Goal: Task Accomplishment & Management: Complete application form

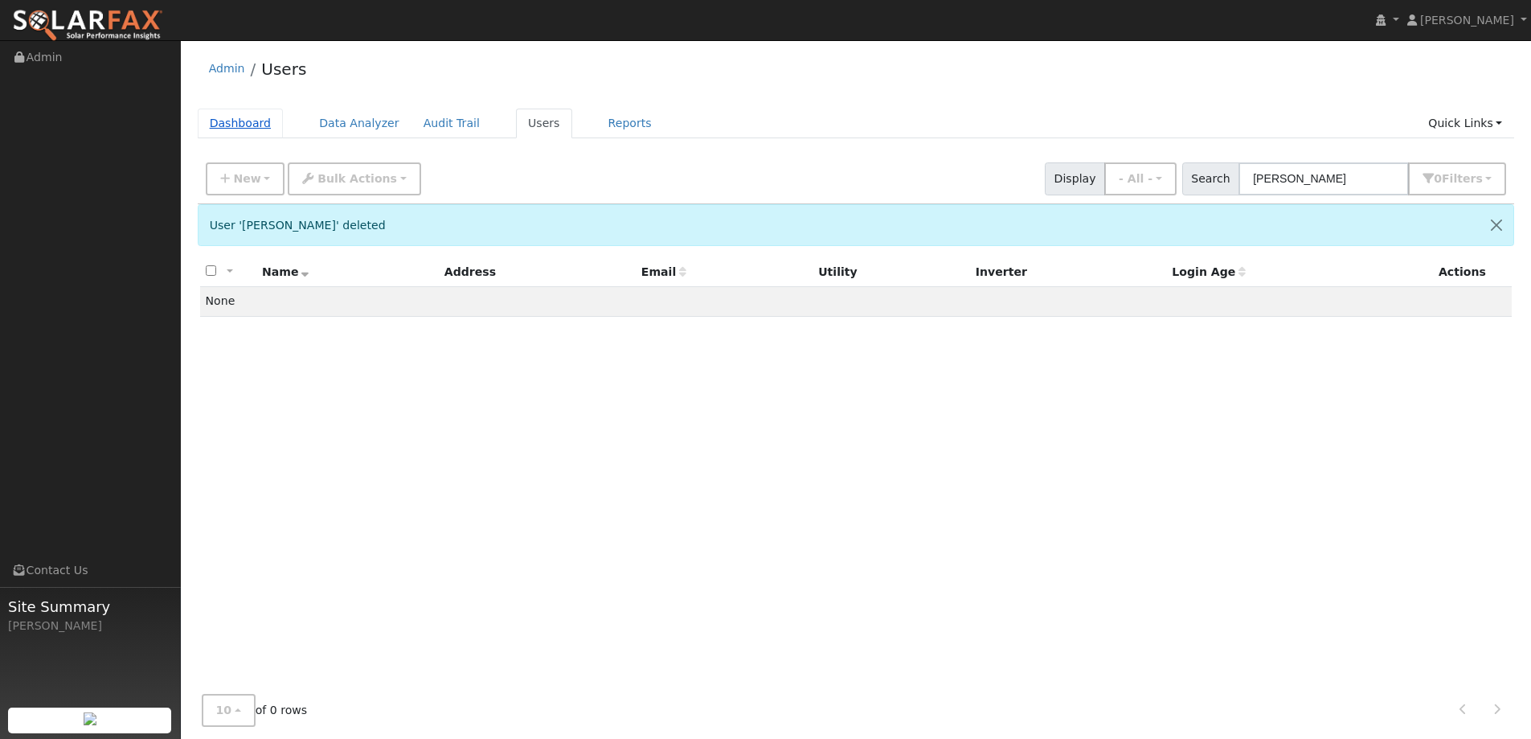
click at [260, 122] on link "Dashboard" at bounding box center [241, 124] width 86 height 30
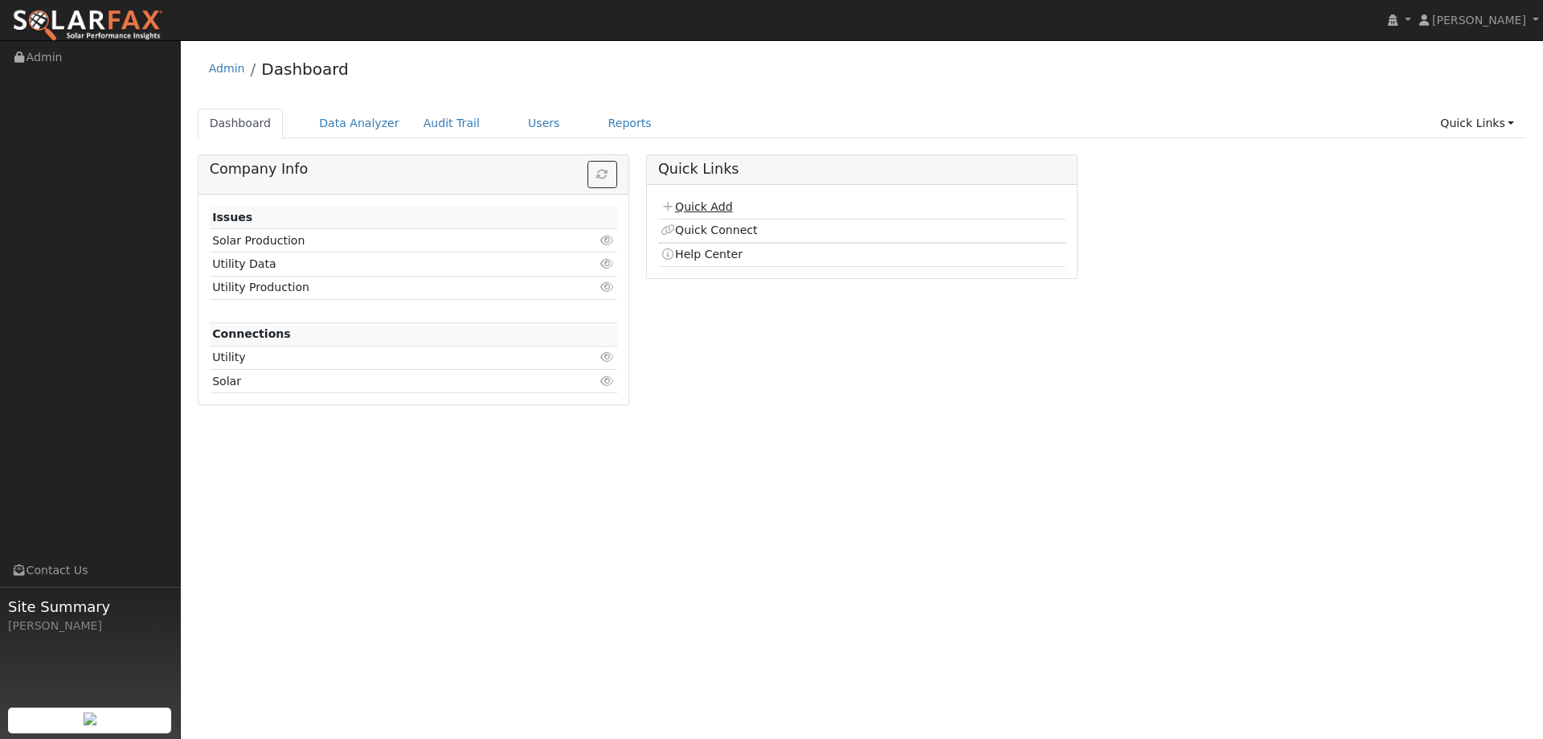
click at [694, 202] on link "Quick Add" at bounding box center [697, 206] width 72 height 13
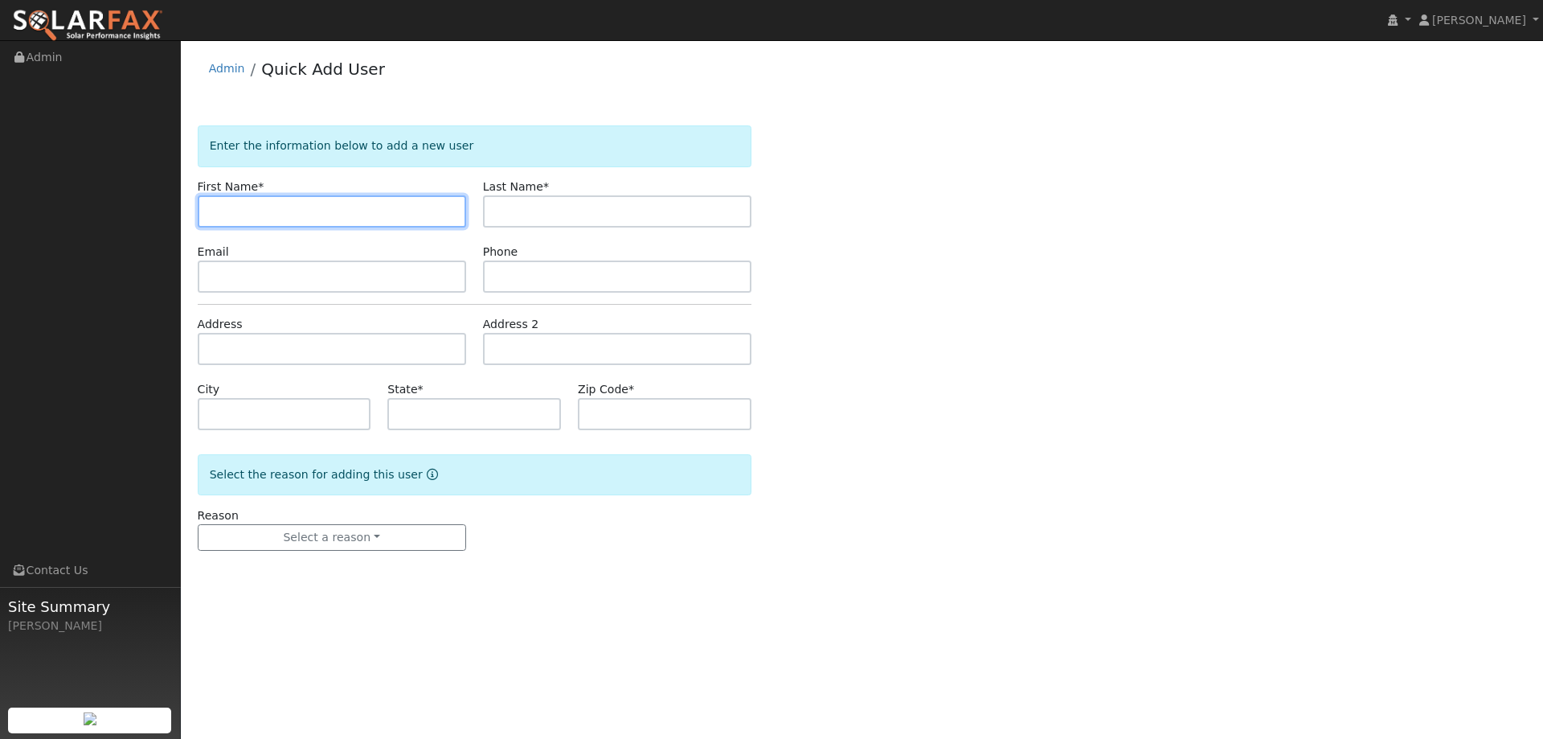
click at [221, 210] on input "text" at bounding box center [332, 211] width 268 height 32
paste input "Sandy"
click at [219, 210] on input "Sandy" at bounding box center [332, 211] width 268 height 32
type input "Sandy"
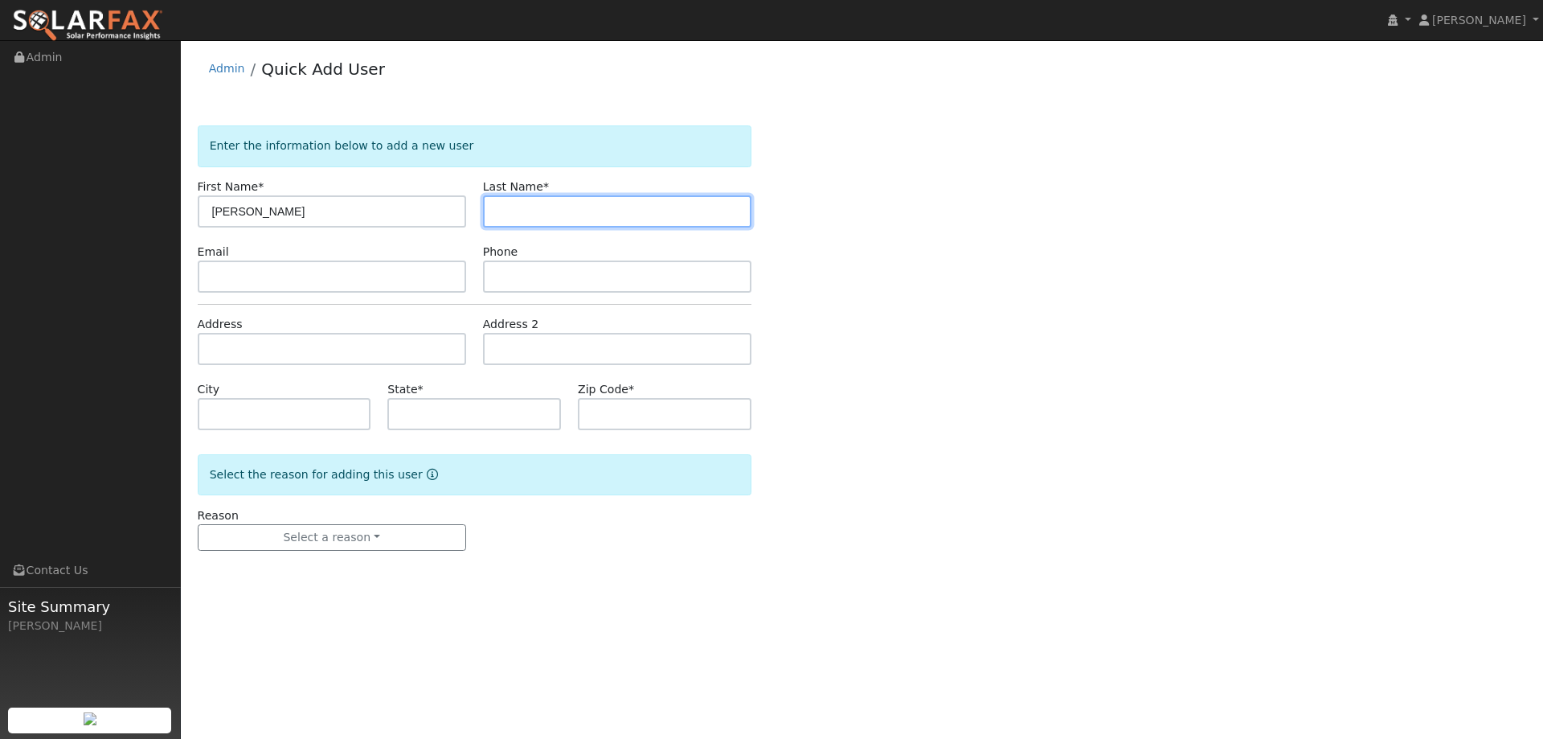
click at [549, 223] on input "text" at bounding box center [617, 211] width 268 height 32
click at [542, 220] on input "text" at bounding box center [617, 211] width 268 height 32
paste input "Kirkpatrick"
click at [498, 208] on input "Kirkpatrick" at bounding box center [617, 211] width 268 height 32
type input "Kirkpatrick"
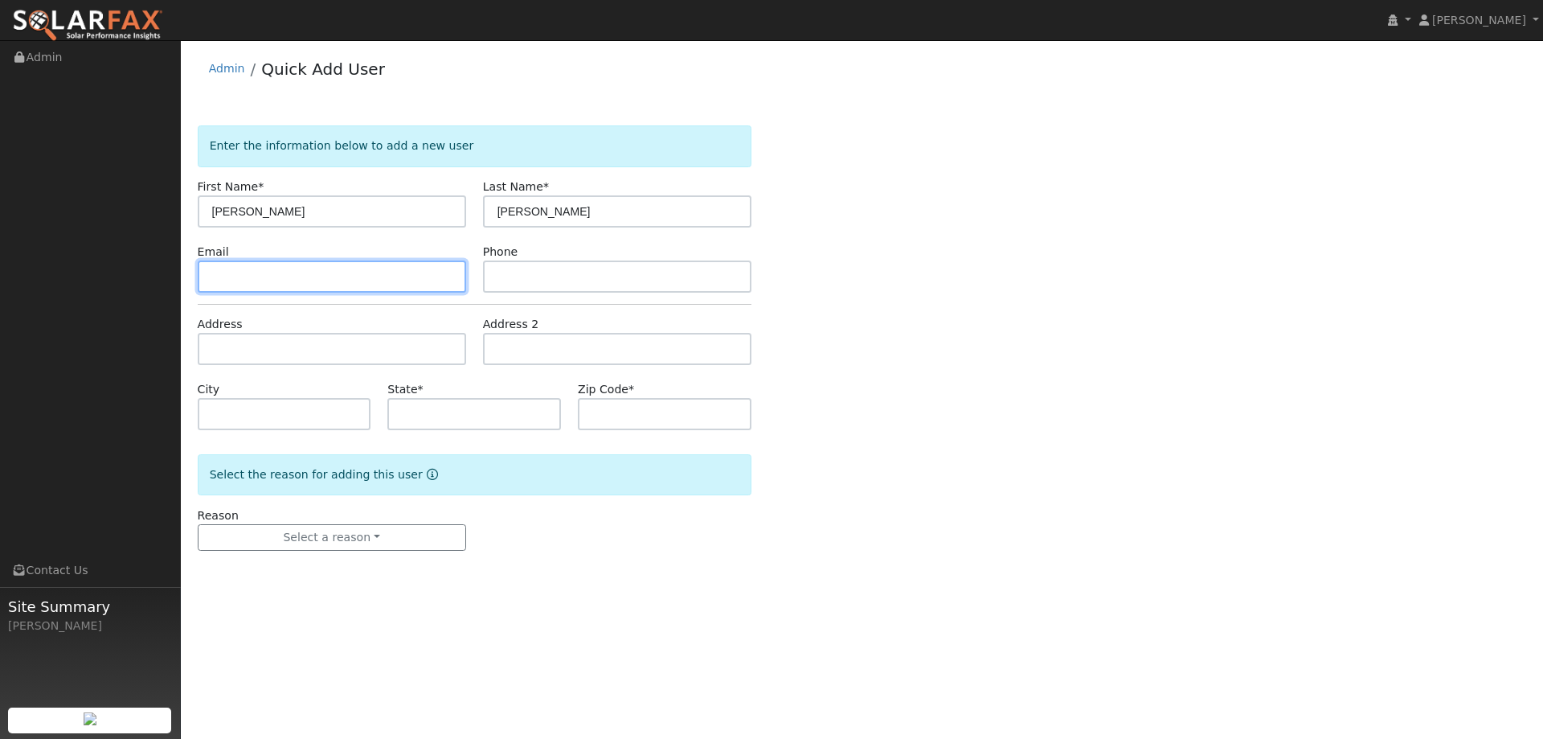
click at [404, 269] on input "text" at bounding box center [332, 276] width 268 height 32
click at [291, 282] on input "text" at bounding box center [332, 276] width 268 height 32
paste input "[EMAIL_ADDRESS][DOMAIN_NAME]"
type input "[EMAIL_ADDRESS][DOMAIN_NAME]"
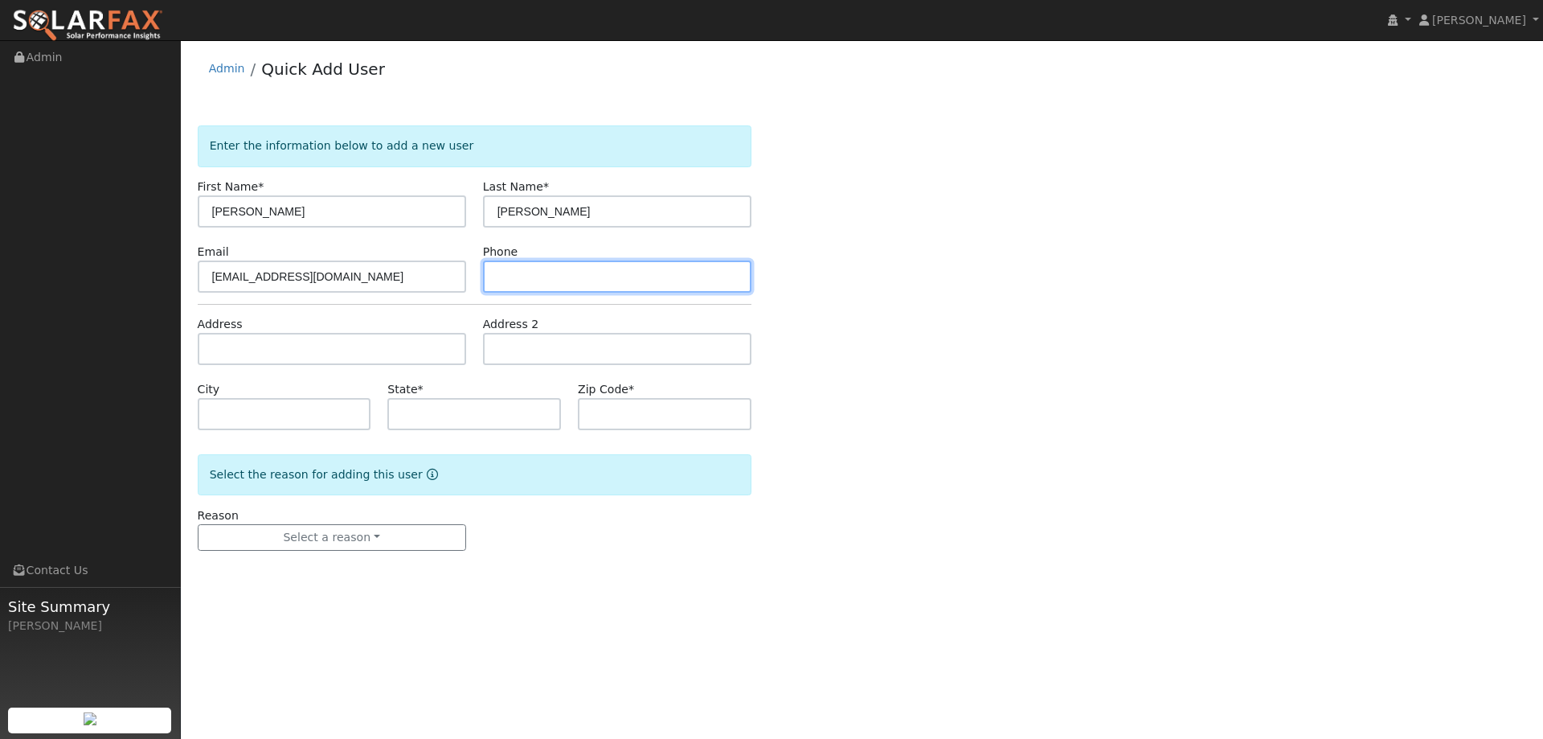
click at [547, 269] on input "text" at bounding box center [617, 276] width 268 height 32
click at [505, 276] on input "text" at bounding box center [617, 276] width 268 height 32
paste input "(707) 342-5049"
click at [498, 277] on input "(707) 342-5049" at bounding box center [617, 276] width 268 height 32
type input "(707) 342-5049"
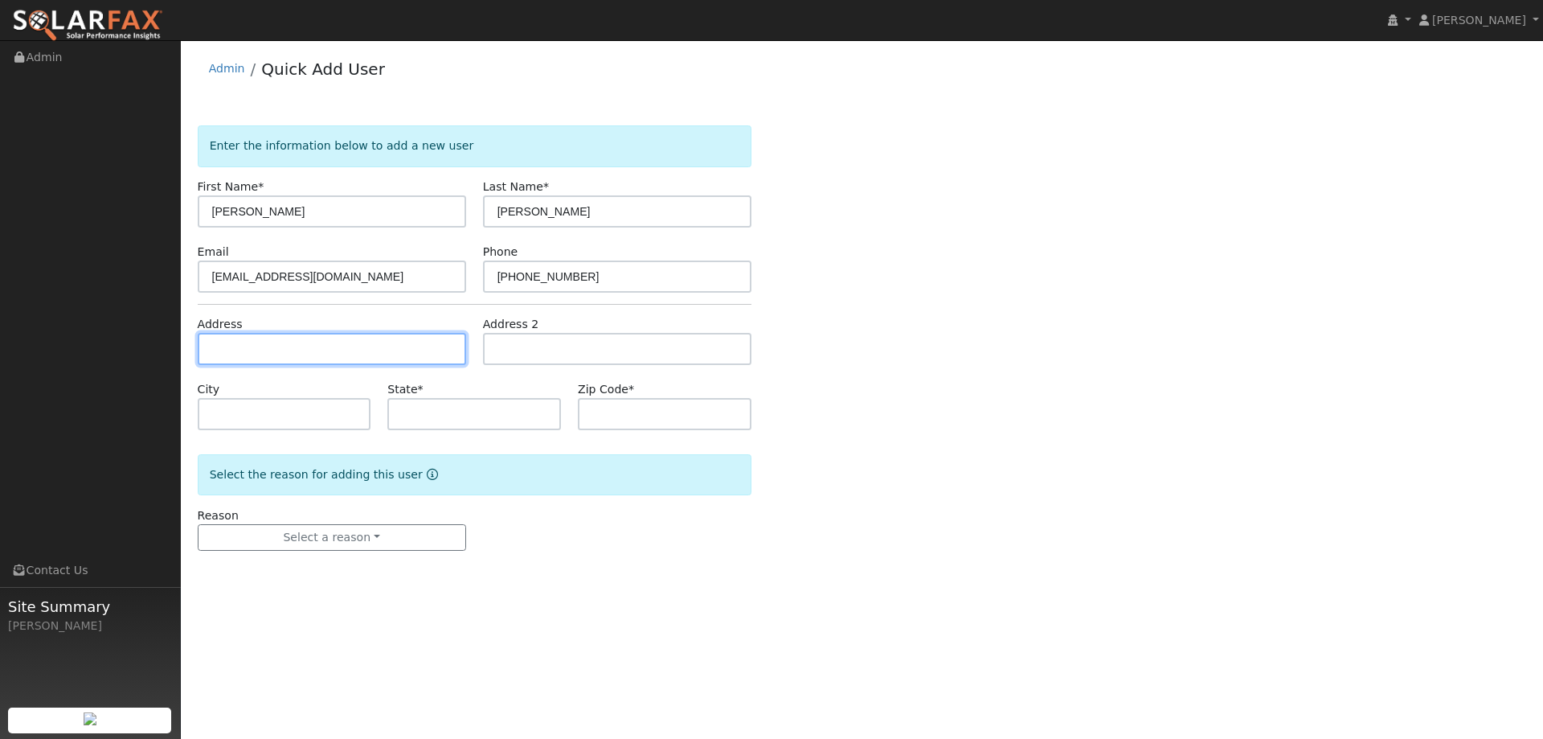
click at [263, 356] on input "text" at bounding box center [332, 349] width 268 height 32
click at [280, 340] on input "text" at bounding box center [332, 349] width 268 height 32
paste input "825 Rose Drive"
type input "825 Rose Drive"
type input "Benicia"
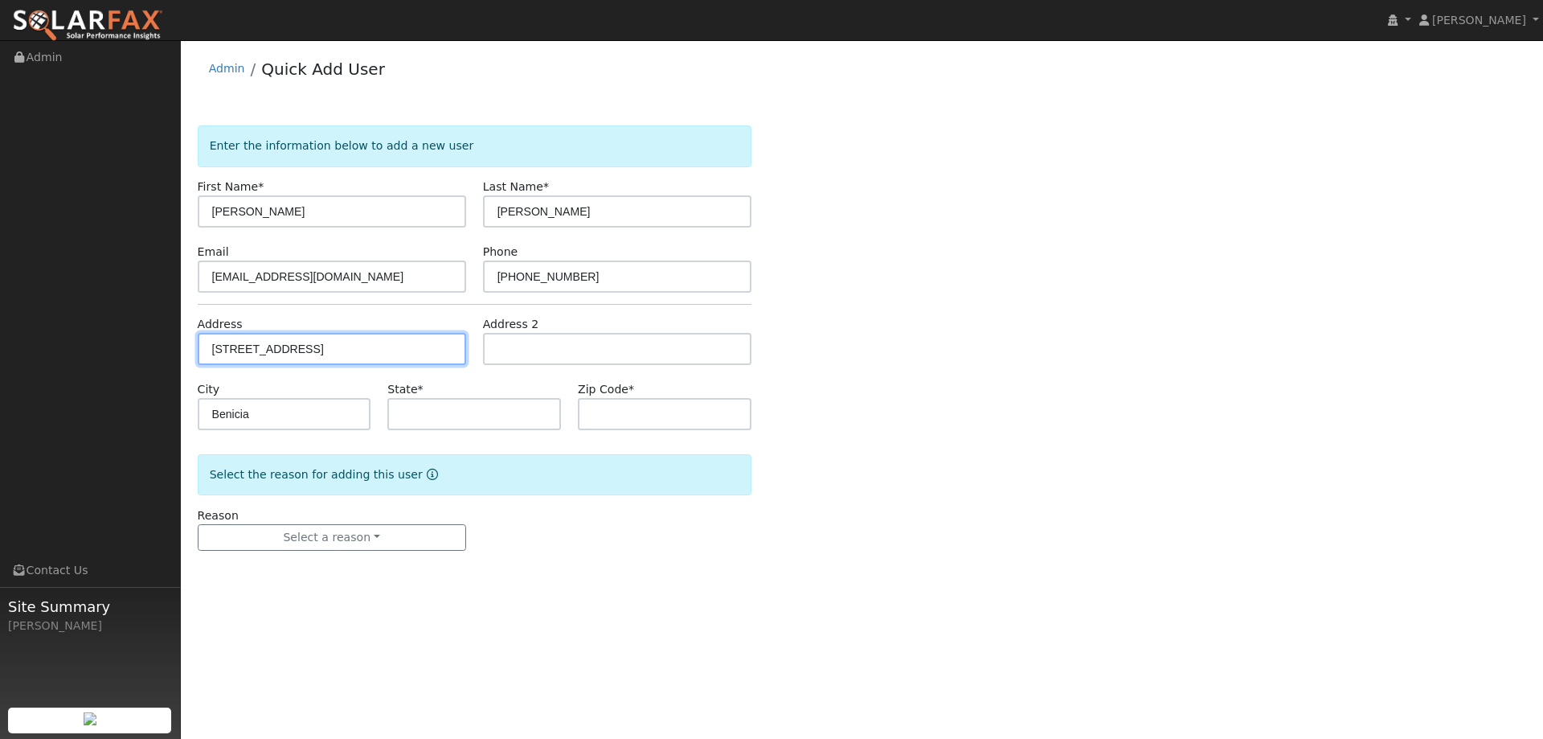
type input "CA"
type input "94510"
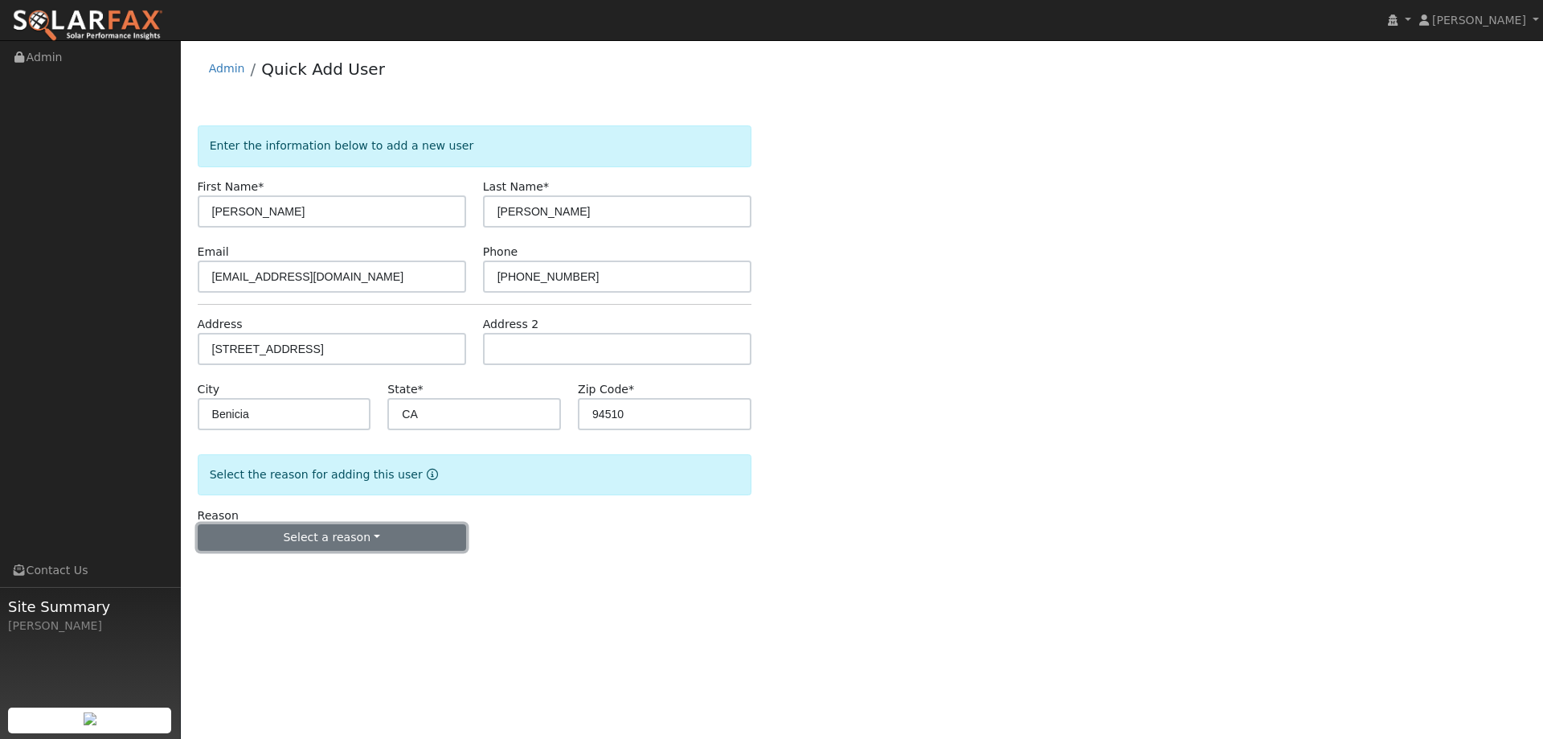
click at [407, 533] on button "Select a reason" at bounding box center [332, 537] width 268 height 27
click at [313, 568] on link "New lead" at bounding box center [288, 570] width 178 height 23
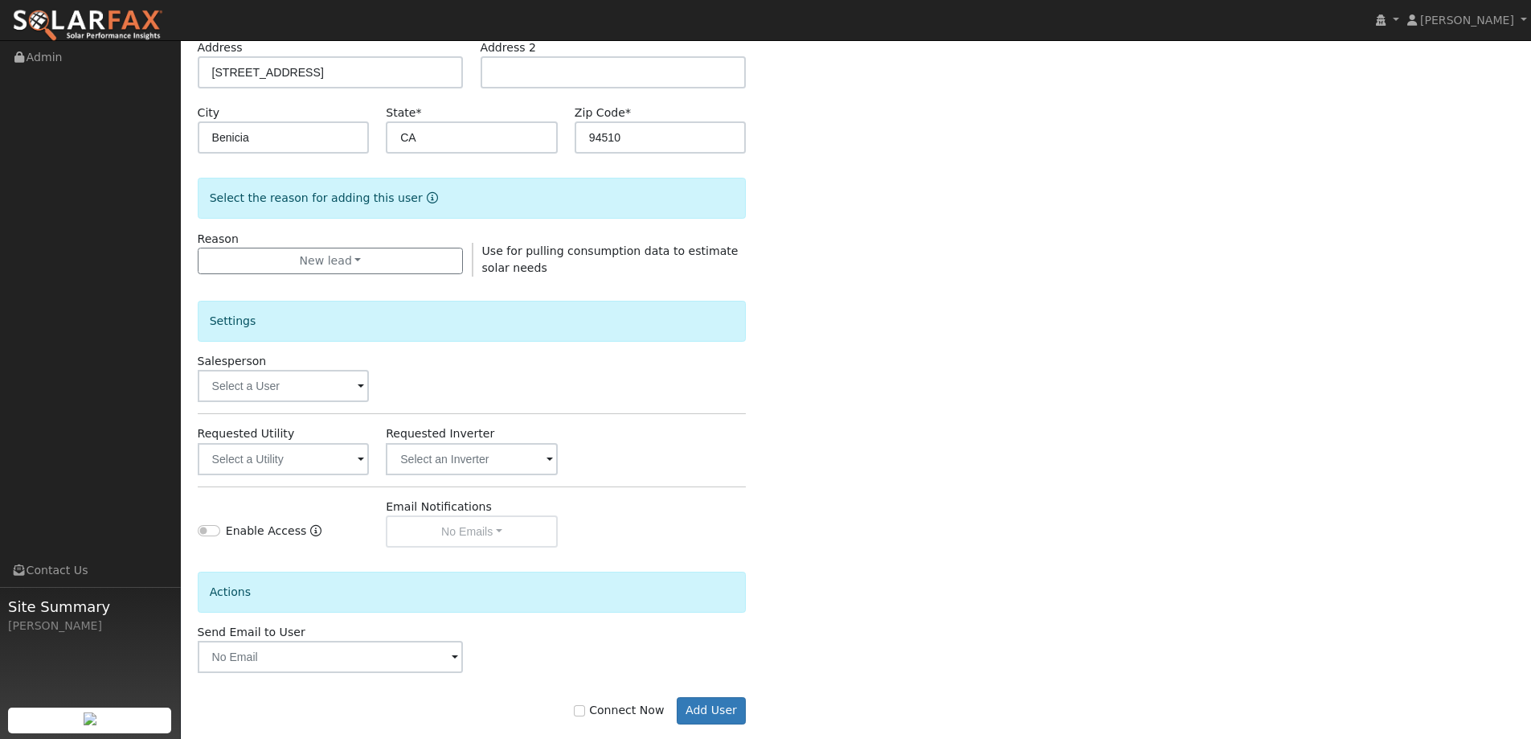
scroll to position [302, 0]
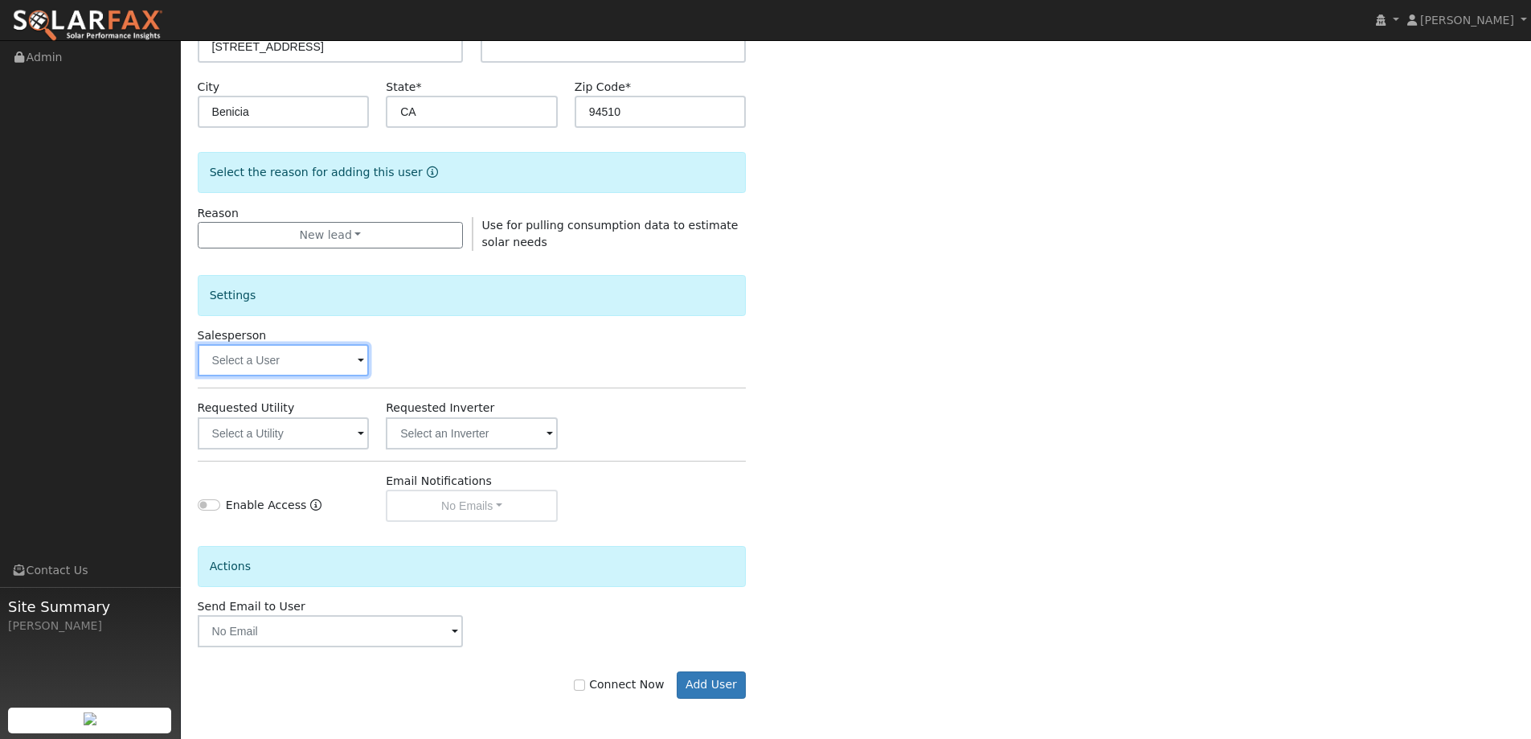
click at [285, 357] on input "text" at bounding box center [284, 360] width 172 height 32
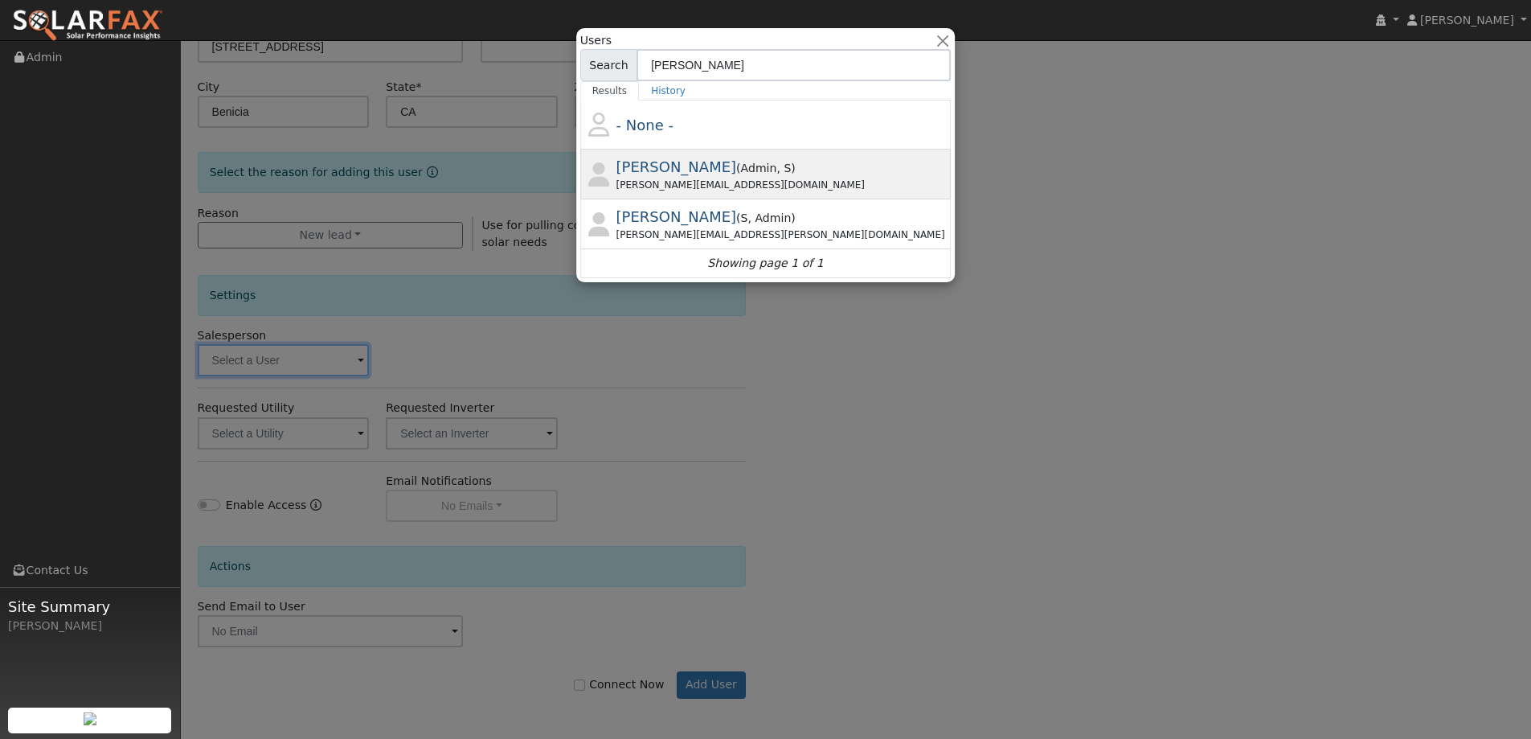
type input "paul"
click at [676, 158] on span "Paul Barber" at bounding box center [676, 166] width 121 height 17
type input "Paul Barber"
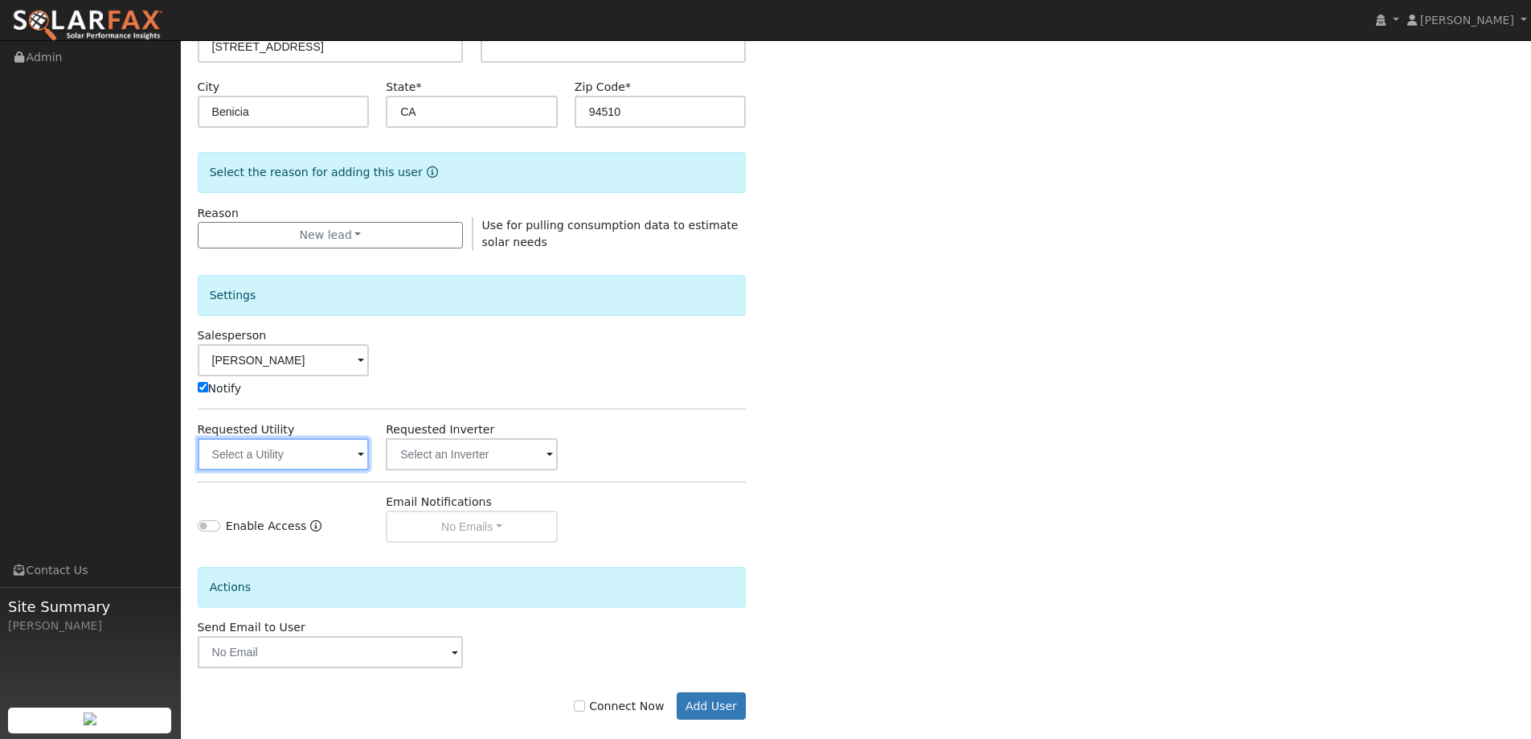
click at [241, 442] on input "text" at bounding box center [284, 454] width 172 height 32
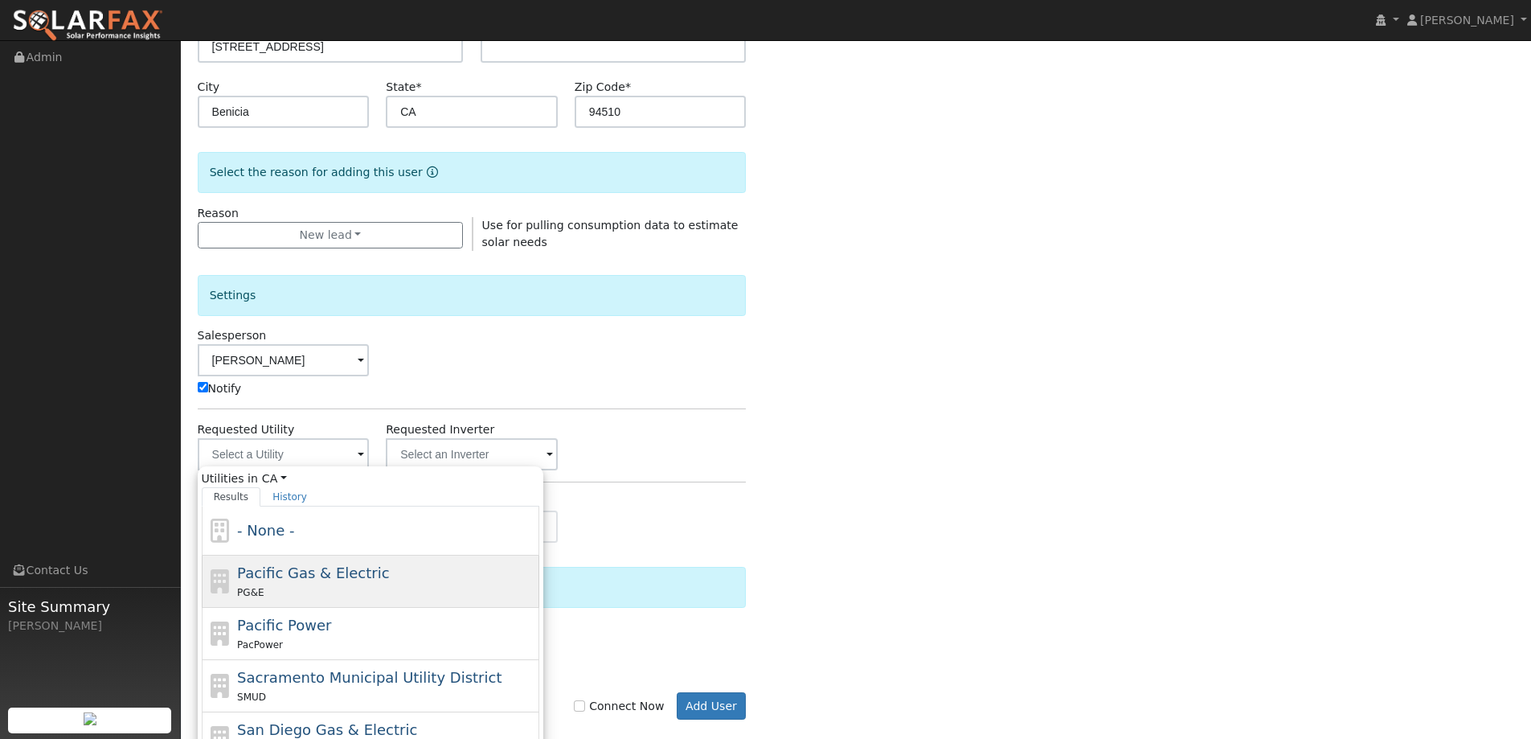
click at [377, 608] on div "Pacific Gas & Electric PG&E" at bounding box center [371, 634] width 338 height 52
type input "Pacific Gas & Electric"
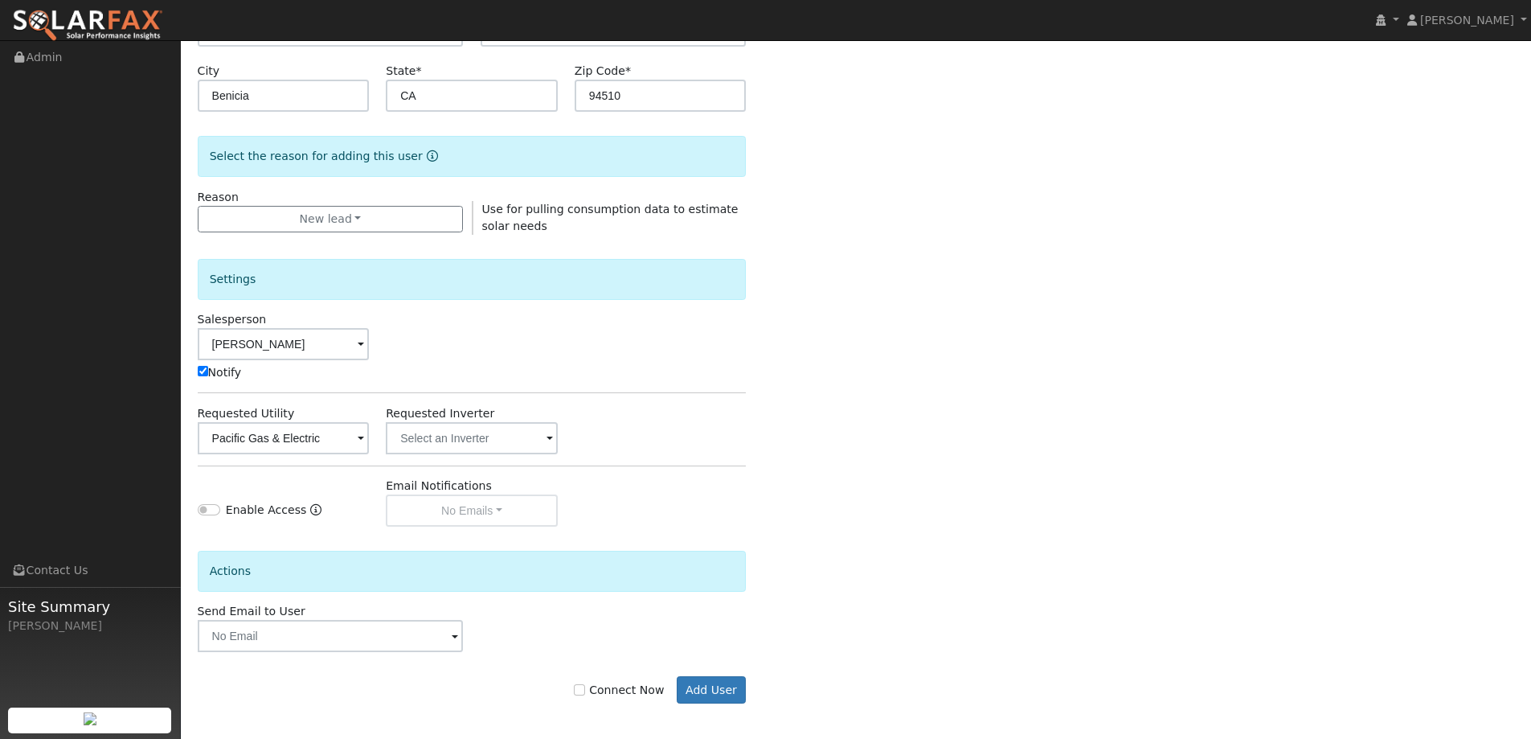
scroll to position [323, 0]
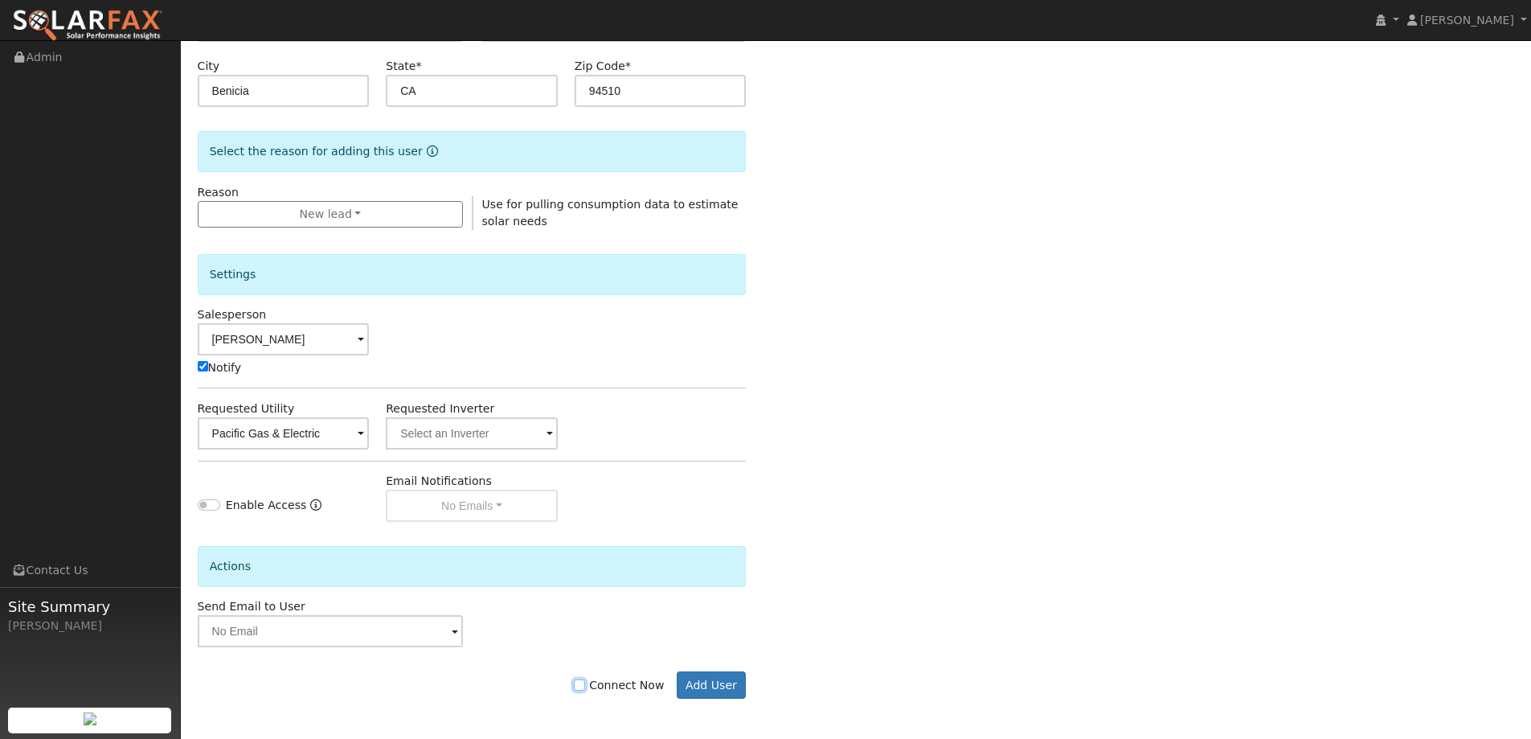
click at [585, 679] on input "Connect Now" at bounding box center [579, 684] width 11 height 11
checkbox input "true"
click at [722, 677] on button "Add User" at bounding box center [712, 684] width 70 height 27
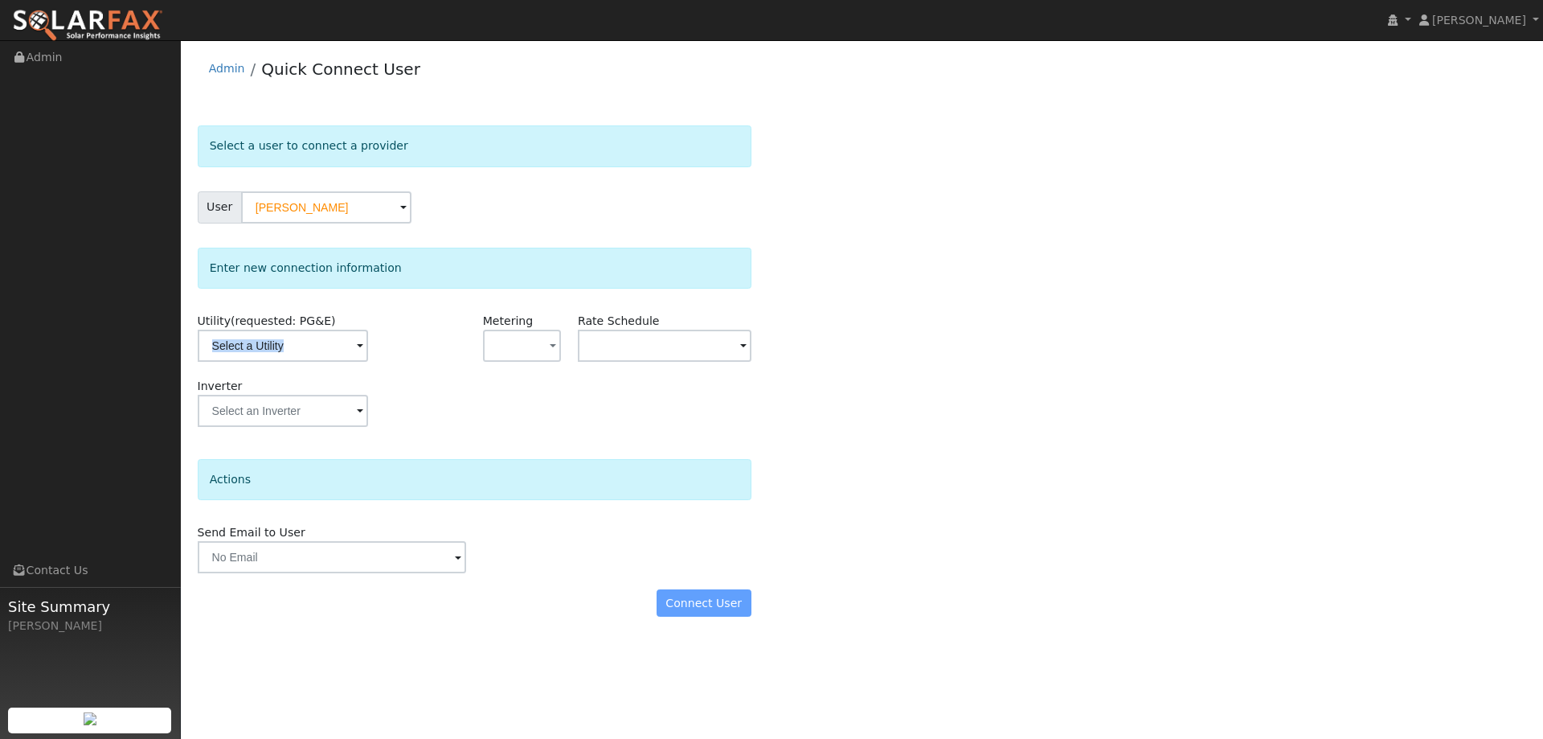
click at [330, 358] on div "Utility (requested: PG&E)" at bounding box center [284, 345] width 190 height 65
click at [317, 299] on div "Enter new connection information Utility (requested: PG&E) Metering - None - NE…" at bounding box center [475, 345] width 554 height 195
click at [342, 344] on input "text" at bounding box center [283, 346] width 170 height 32
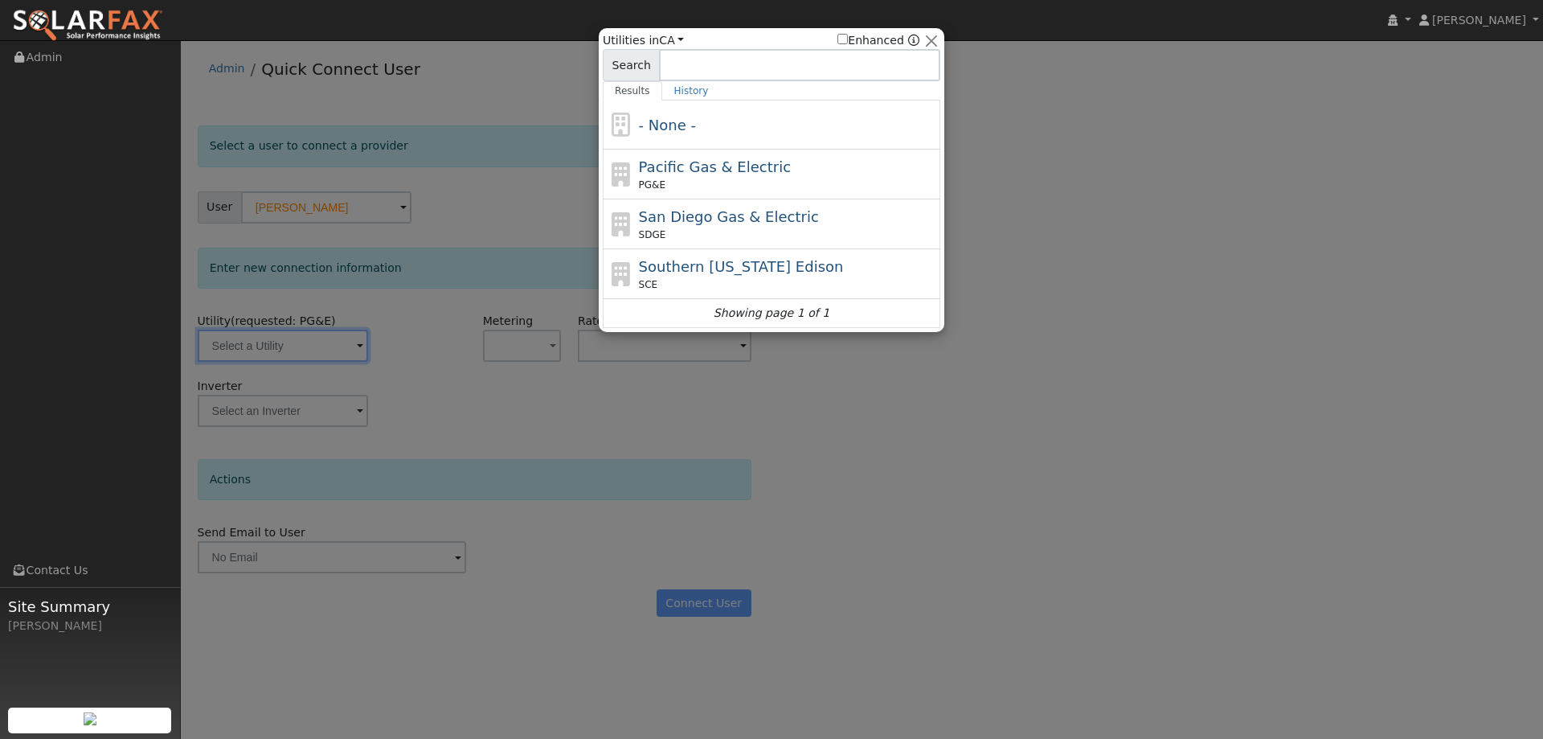
click at [745, 167] on span "Pacific Gas & Electric" at bounding box center [715, 166] width 152 height 17
type input "PG&E"
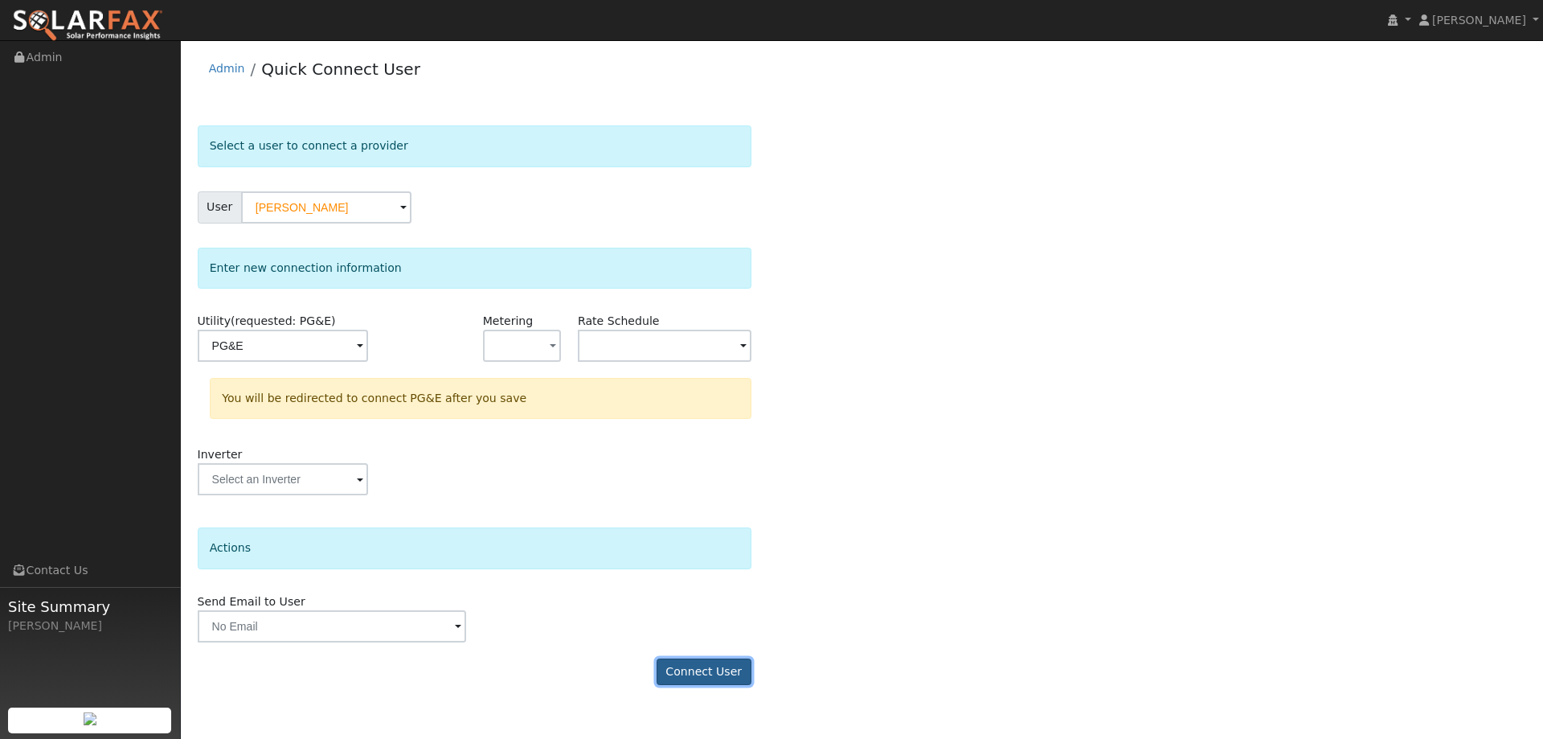
click at [745, 668] on button "Connect User" at bounding box center [704, 671] width 95 height 27
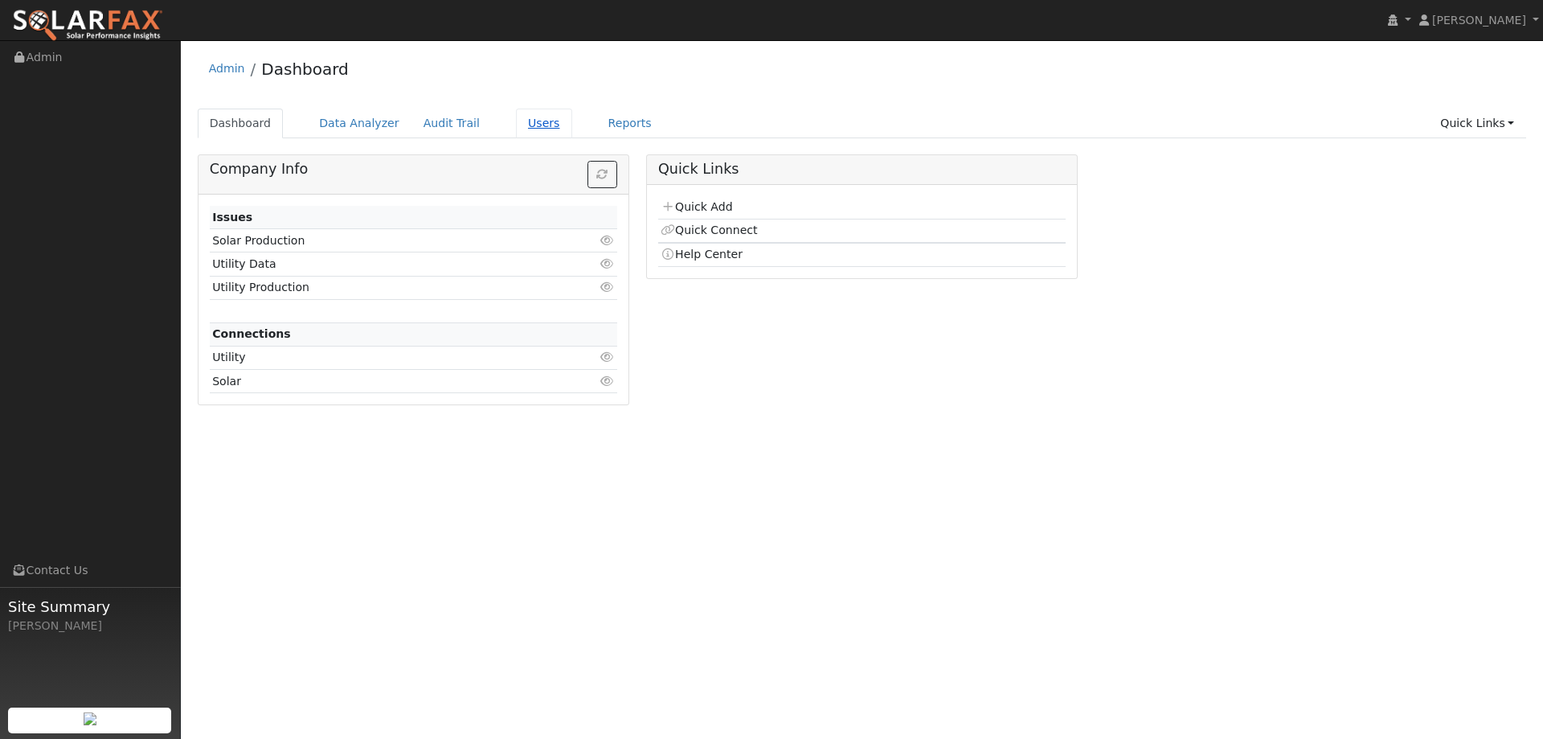
click at [528, 125] on link "Users" at bounding box center [544, 124] width 56 height 30
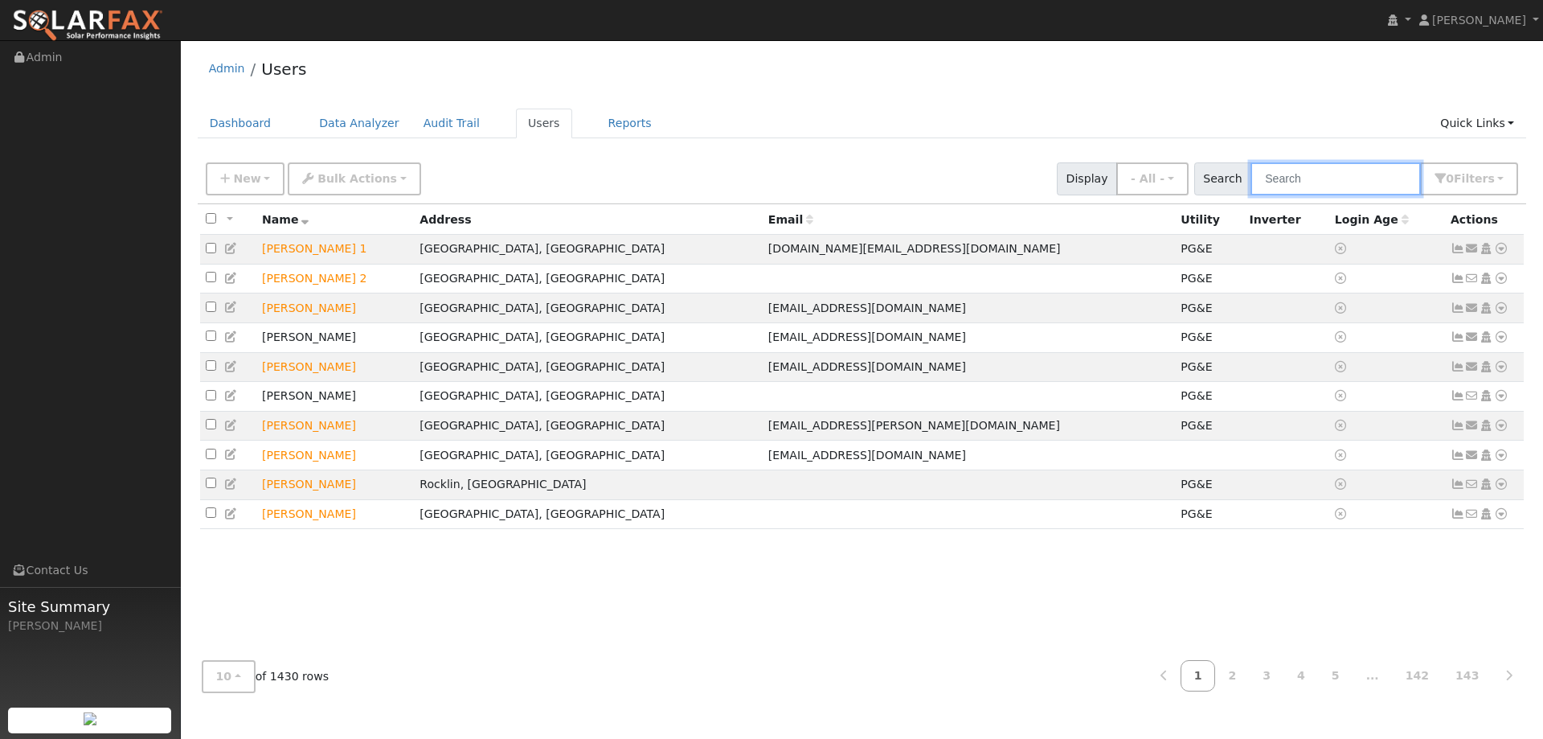
click at [1357, 176] on input "text" at bounding box center [1336, 178] width 170 height 33
paste input "[PERSON_NAME]"
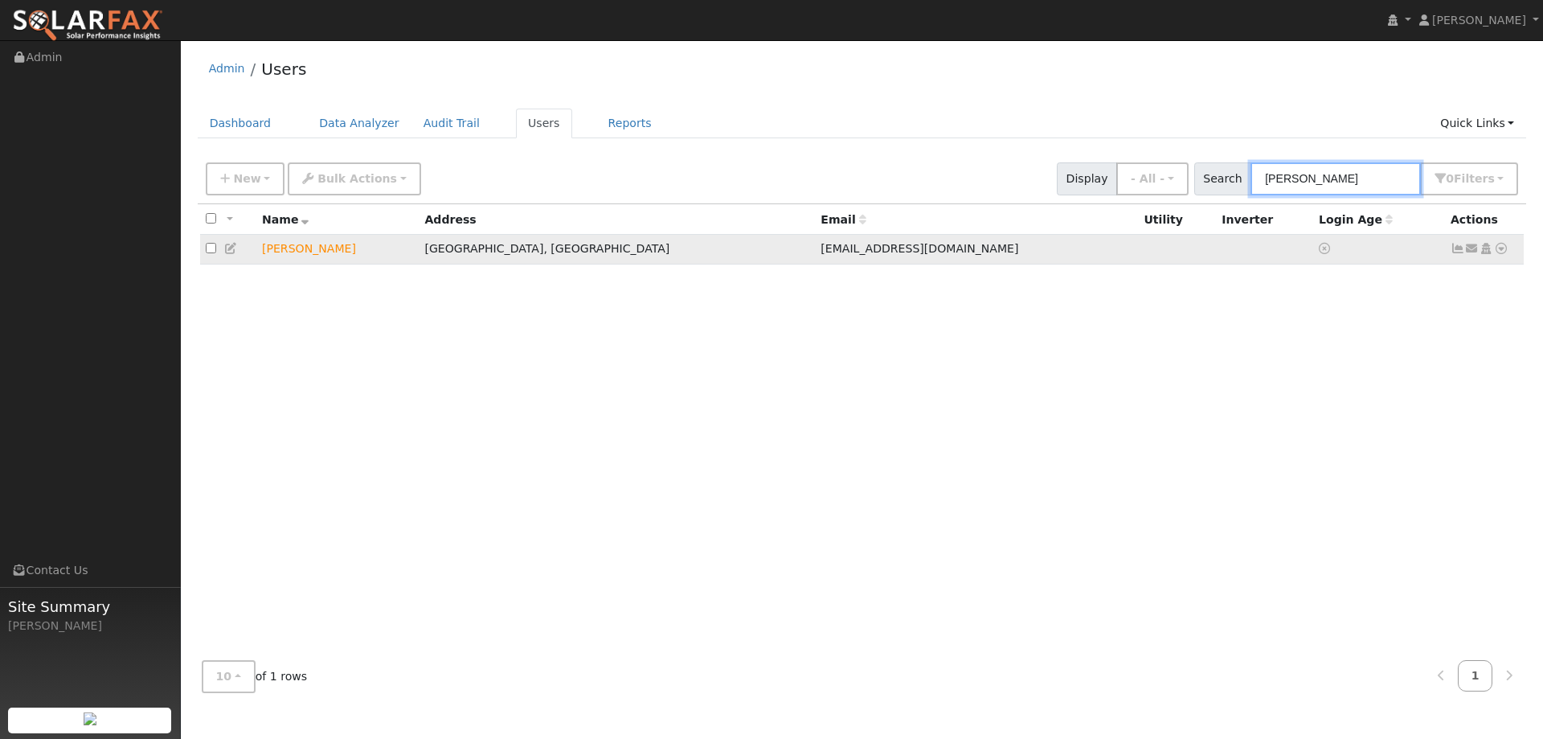
type input "[PERSON_NAME]"
click at [1501, 249] on icon at bounding box center [1501, 248] width 14 height 11
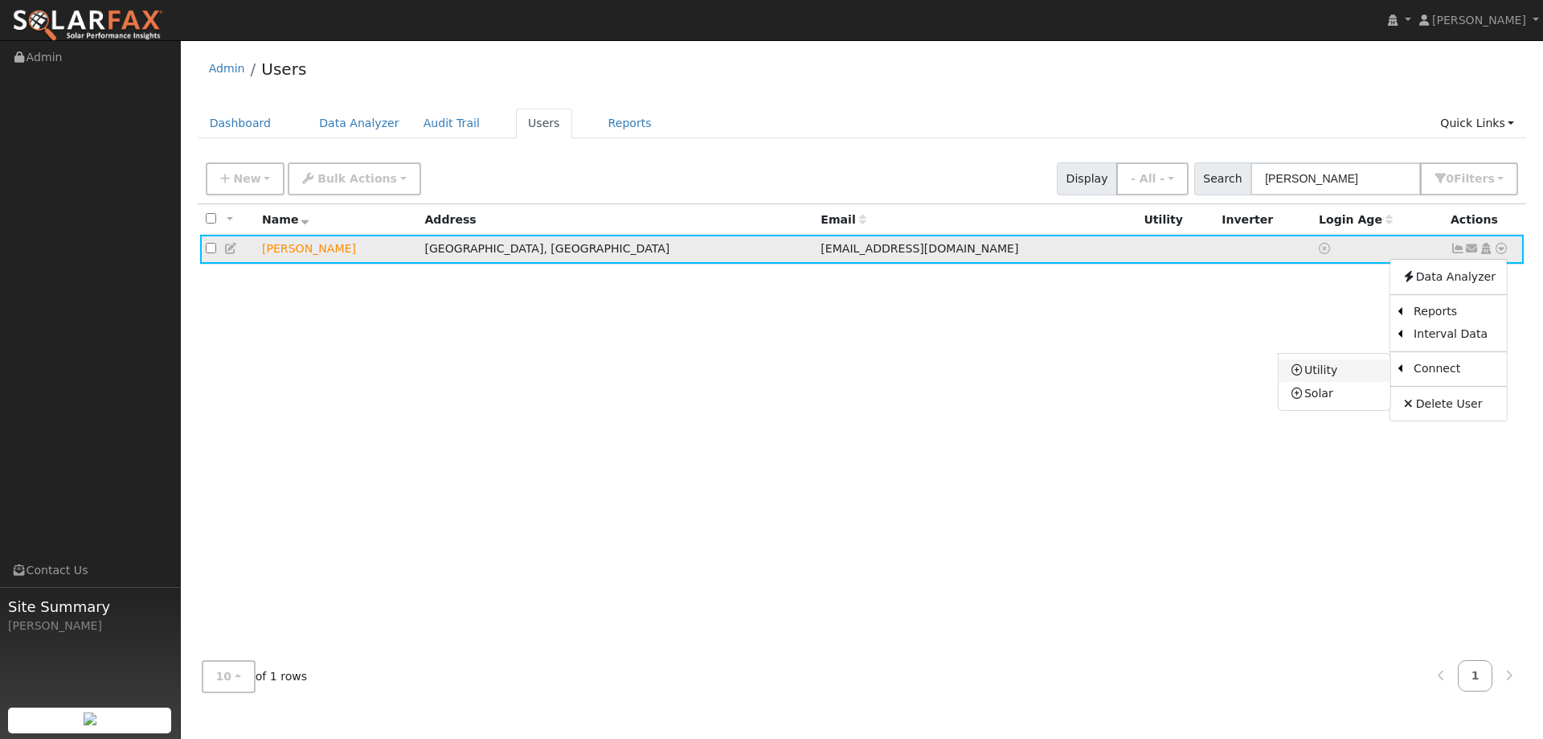
click at [1337, 372] on link "Utility" at bounding box center [1335, 370] width 112 height 23
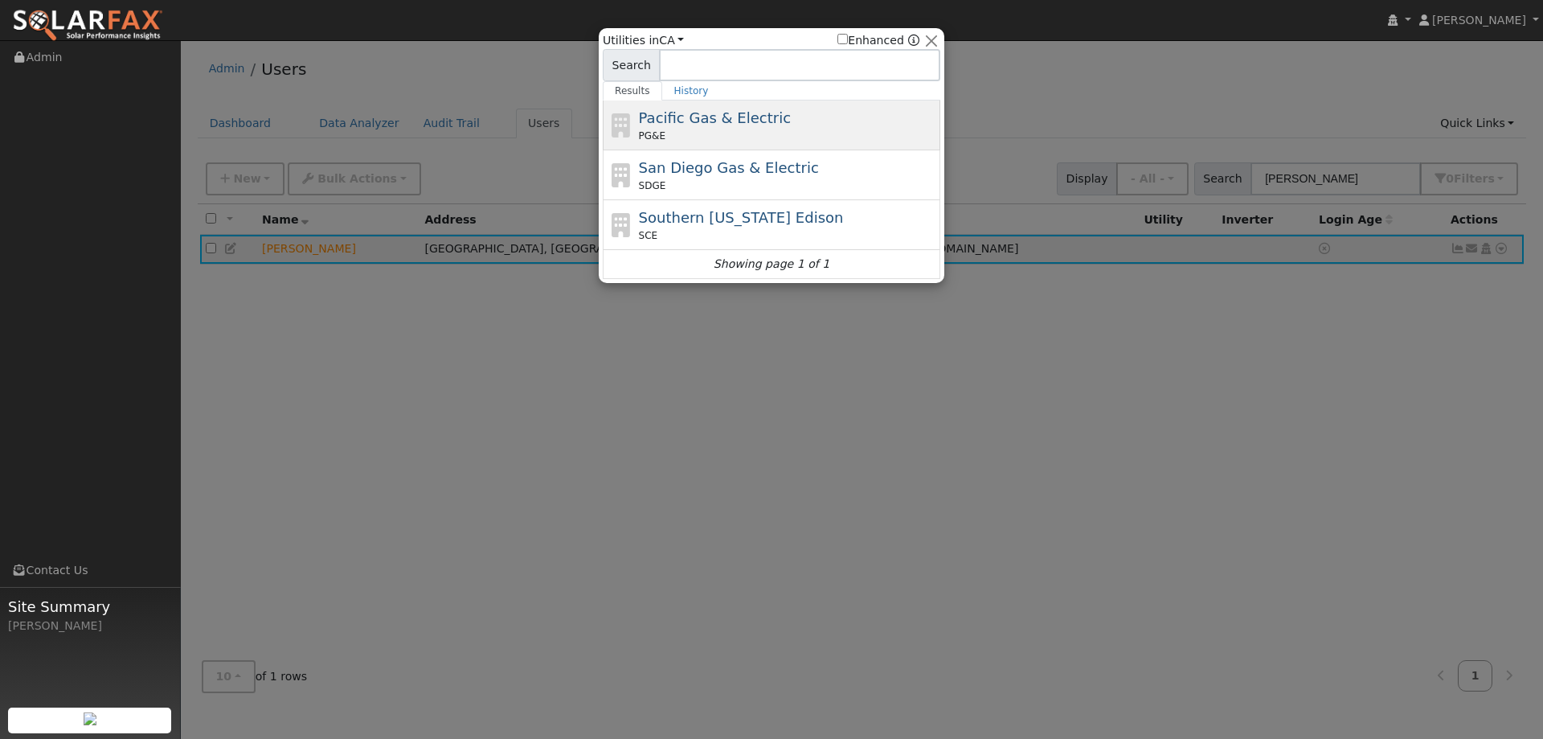
click at [743, 121] on span "Pacific Gas & Electric" at bounding box center [715, 117] width 152 height 17
